Goal: Download file/media

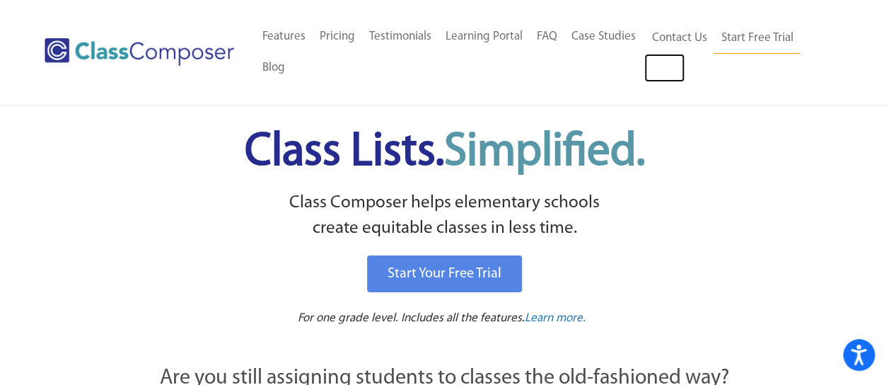
click at [659, 64] on link "Log In" at bounding box center [664, 68] width 40 height 28
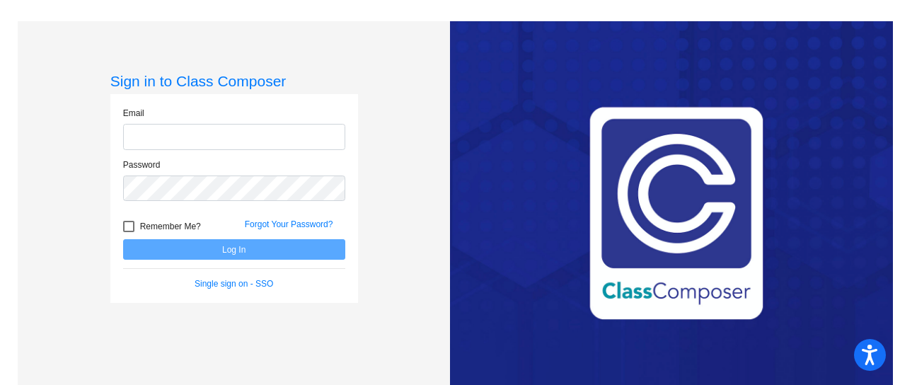
type input "cworman@psdschools.org"
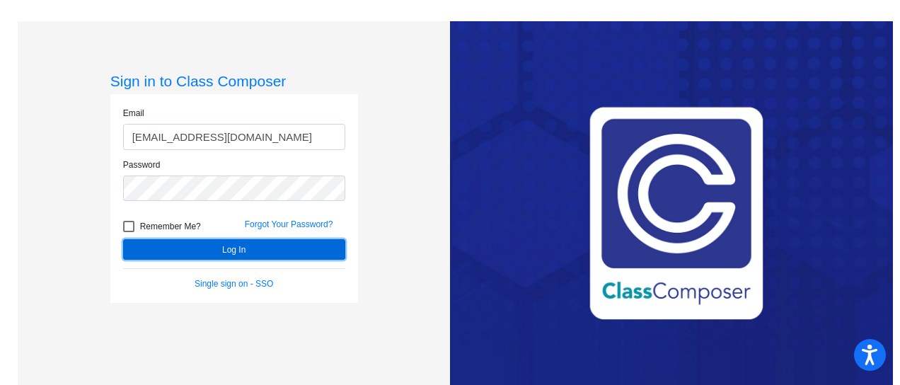
click at [233, 252] on button "Log In" at bounding box center [234, 249] width 222 height 21
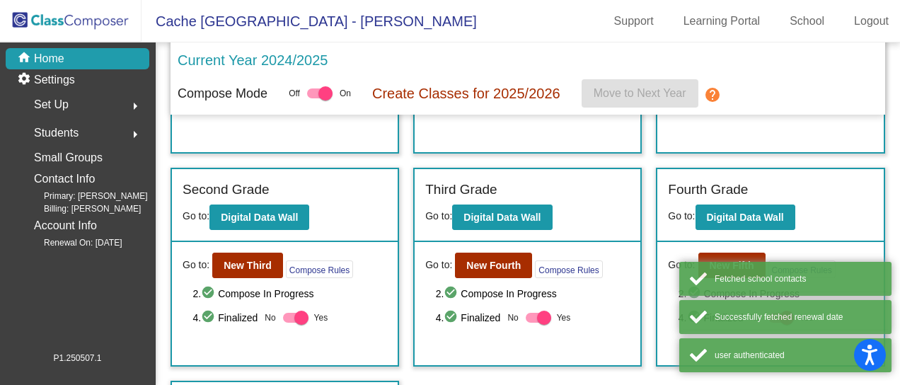
scroll to position [281, 0]
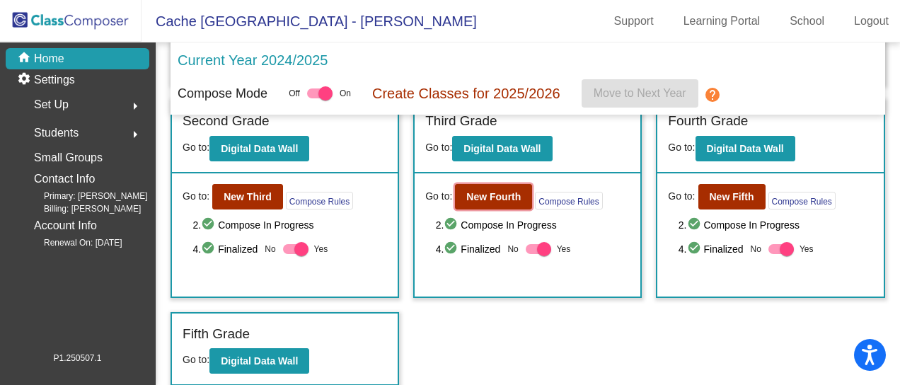
click at [494, 191] on b "New Fourth" at bounding box center [493, 196] width 54 height 11
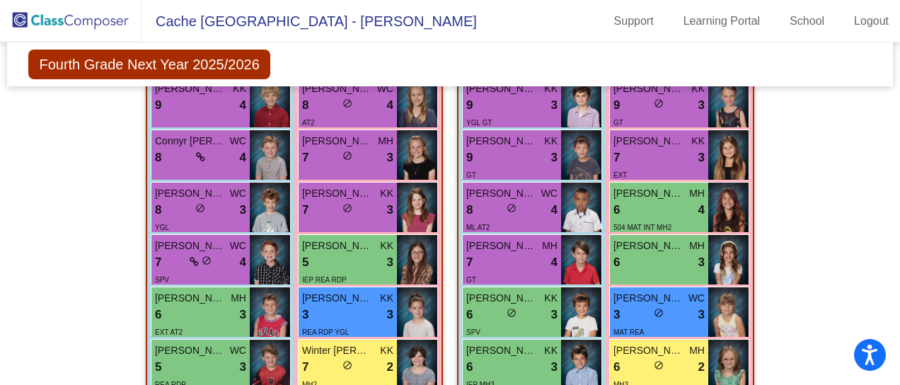
scroll to position [141, 0]
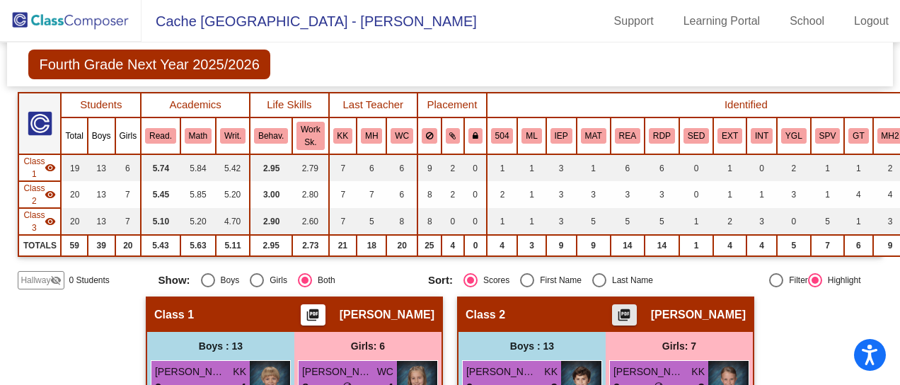
click at [632, 308] on mat-icon "picture_as_pdf" at bounding box center [623, 318] width 17 height 20
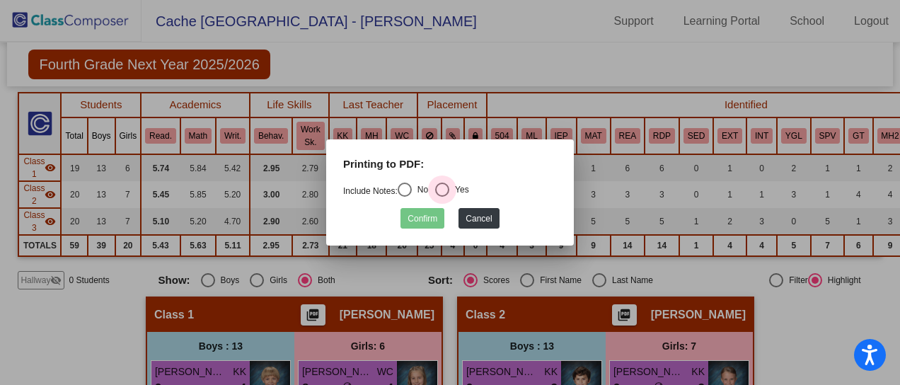
click at [453, 190] on div "Yes" at bounding box center [459, 189] width 20 height 13
click at [442, 197] on input "Yes" at bounding box center [441, 197] width 1 height 1
radio input "true"
click at [417, 210] on button "Confirm" at bounding box center [422, 218] width 44 height 21
